Goal: Task Accomplishment & Management: Complete application form

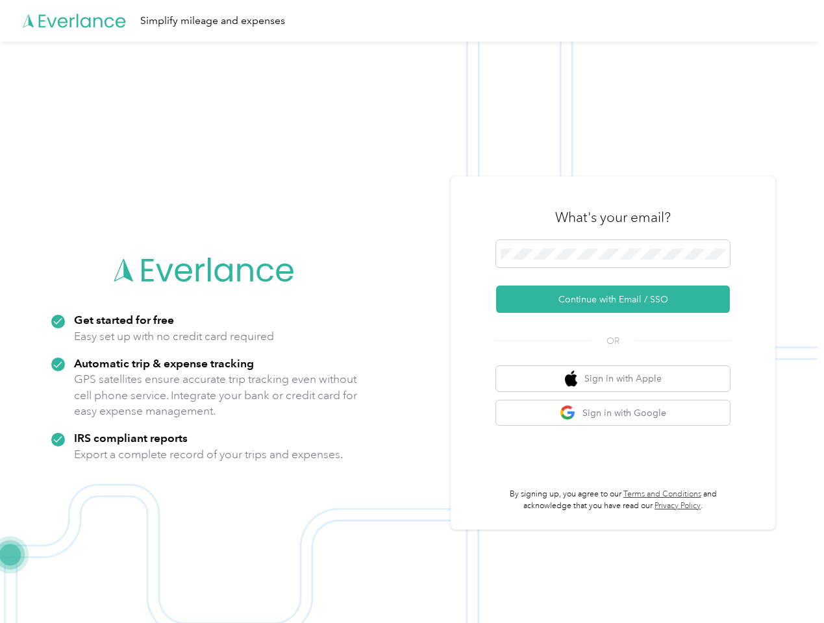
click at [412, 312] on img at bounding box center [408, 353] width 817 height 623
click at [412, 21] on div "Simplify mileage and expenses" at bounding box center [408, 21] width 817 height 42
click at [618, 299] on button "Continue with Email / SSO" at bounding box center [613, 299] width 234 height 27
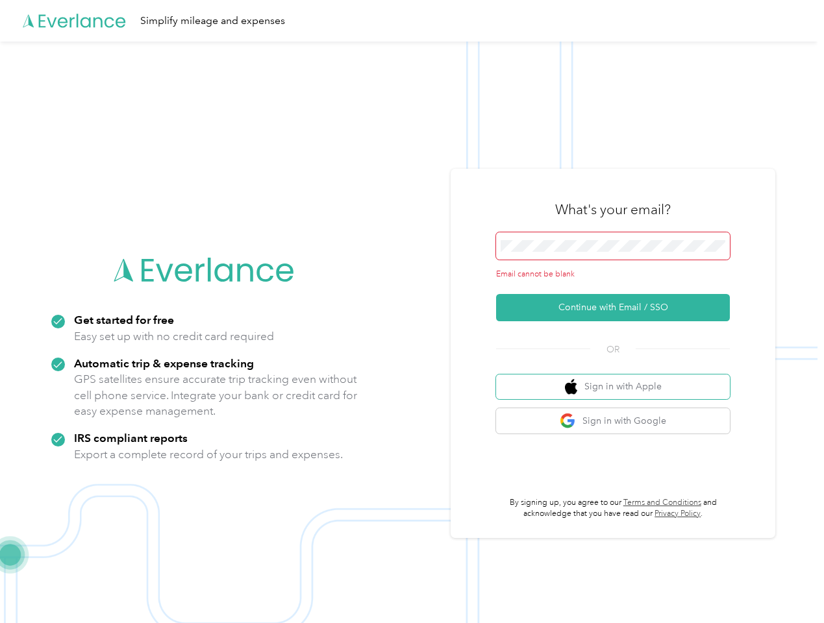
click at [618, 379] on button "Sign in with Apple" at bounding box center [613, 387] width 234 height 25
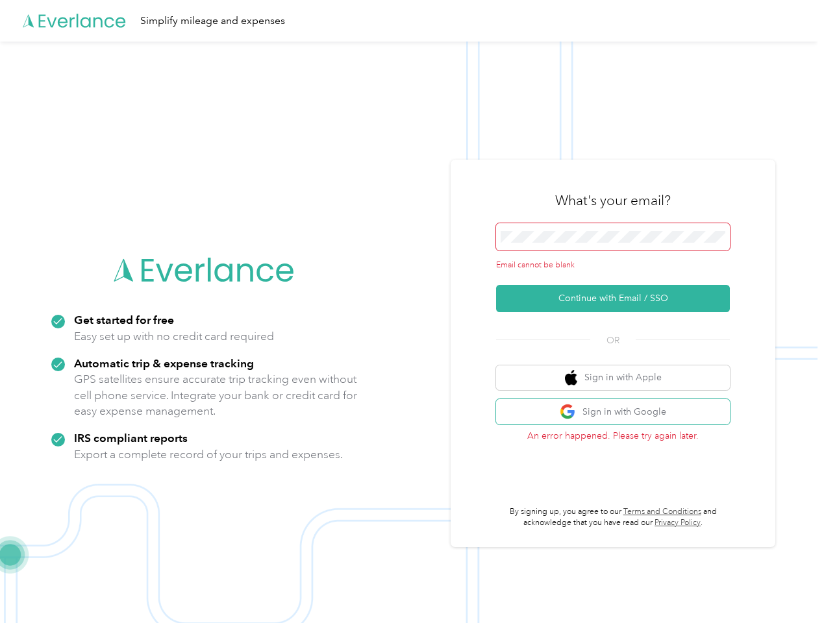
click at [618, 413] on button "Sign in with Google" at bounding box center [613, 411] width 234 height 25
